Goal: Task Accomplishment & Management: Manage account settings

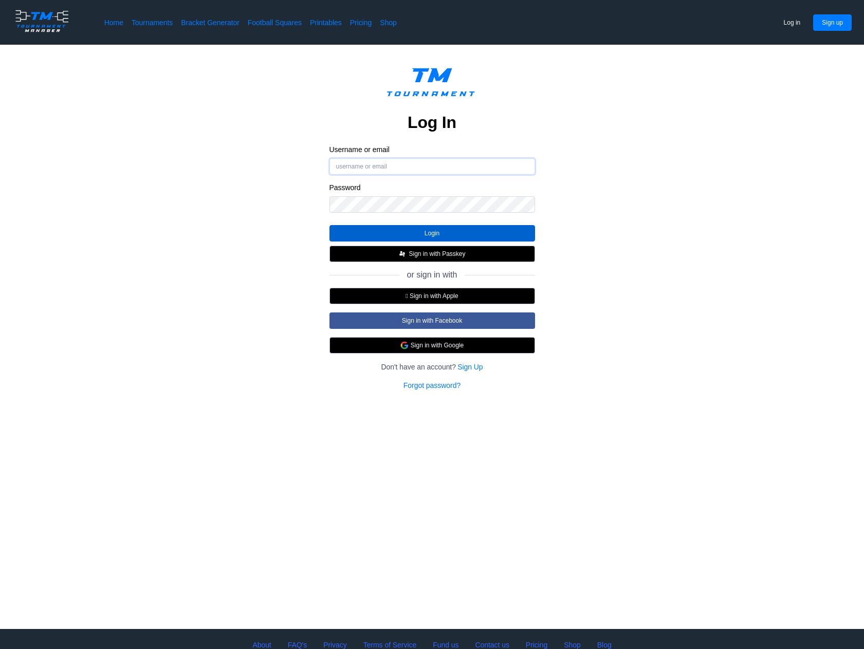
type input "[EMAIL_ADDRESS][DOMAIN_NAME]"
click at [396, 232] on button "Login" at bounding box center [432, 233] width 206 height 16
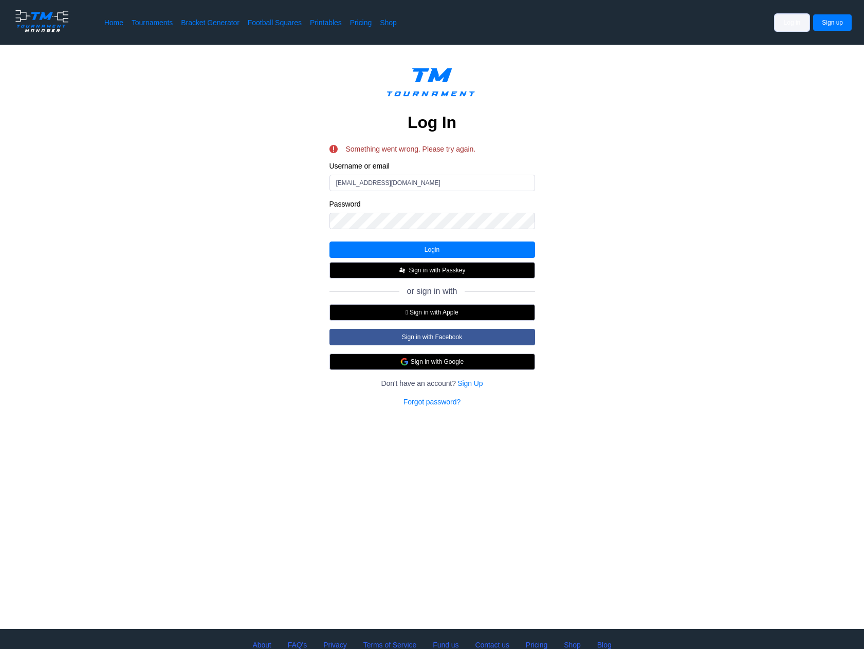
click at [791, 20] on button "Log in" at bounding box center [792, 22] width 34 height 16
click at [255, 238] on div "Log In Something went wrong. Please try again. Username or email [EMAIL_ADDRESS…" at bounding box center [432, 234] width 782 height 346
click at [438, 403] on link "Forgot password?" at bounding box center [431, 402] width 57 height 10
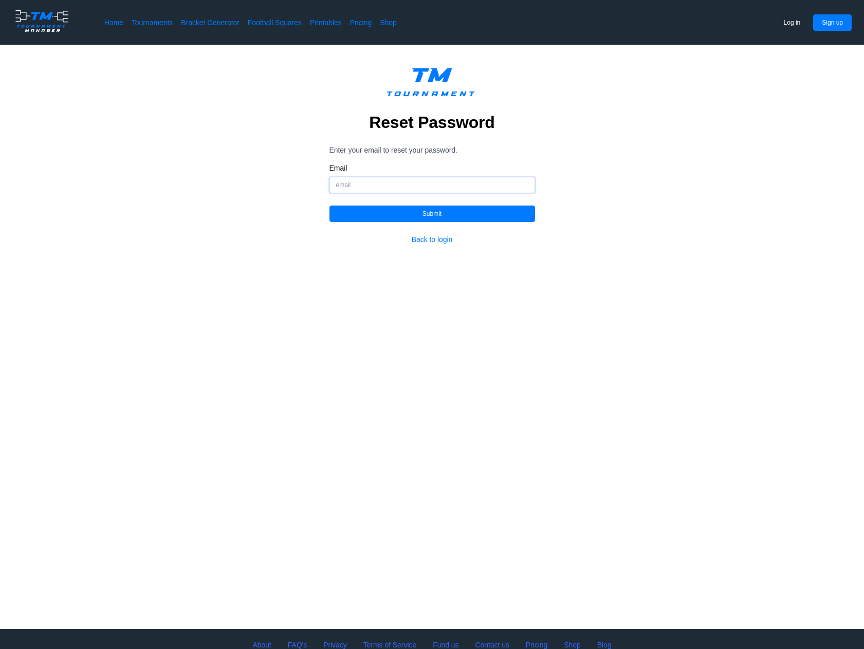
click at [394, 184] on input "Email" at bounding box center [432, 185] width 206 height 16
type input "[EMAIL_ADDRESS][DOMAIN_NAME]"
click at [387, 215] on button "Submit" at bounding box center [432, 214] width 206 height 16
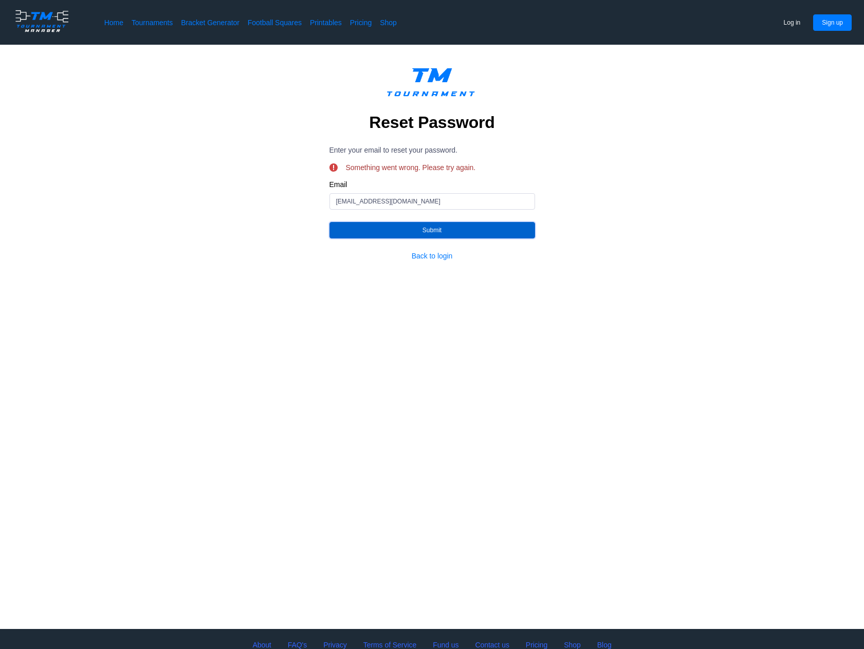
click at [417, 229] on button "Submit" at bounding box center [432, 230] width 206 height 16
